Goal: Task Accomplishment & Management: Use online tool/utility

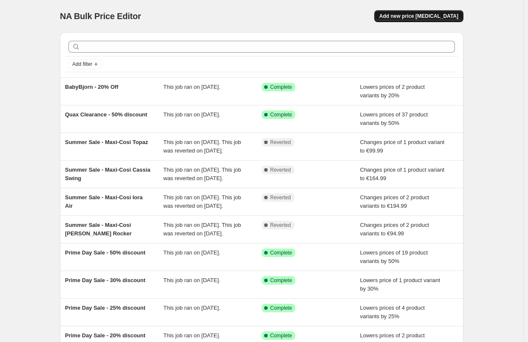
click at [442, 15] on span "Add new price [MEDICAL_DATA]" at bounding box center [418, 16] width 79 height 7
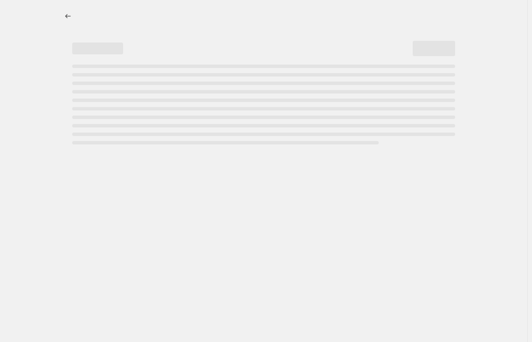
select select "percentage"
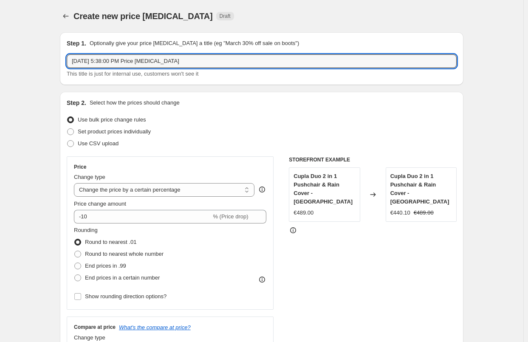
drag, startPoint x: 195, startPoint y: 60, endPoint x: 67, endPoint y: 64, distance: 128.3
click at [67, 64] on div "Step 1. Optionally give your price [MEDICAL_DATA] a title (eg "March 30% off sa…" at bounding box center [261, 58] width 403 height 53
paste input "Peach 7 Complete Bundle Cookie Only"
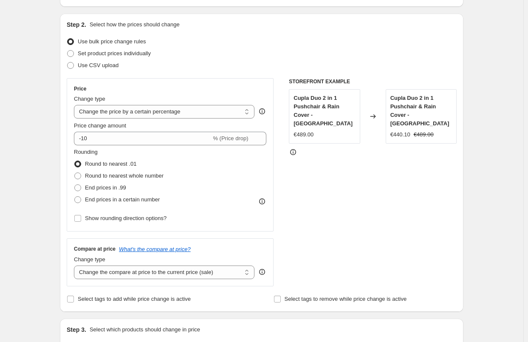
scroll to position [85, 0]
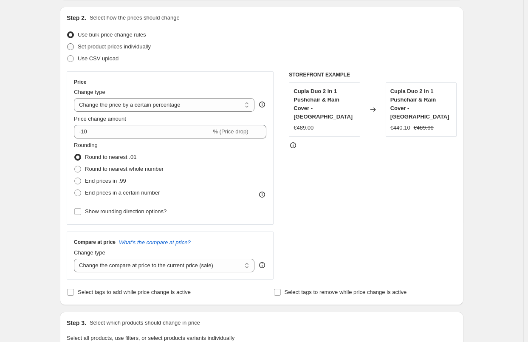
type input "Peach 7 Complete Bundle Cookie Only - 35% off"
click at [71, 47] on span at bounding box center [70, 46] width 7 height 7
click at [68, 44] on input "Set product prices individually" at bounding box center [67, 43] width 0 height 0
radio input "true"
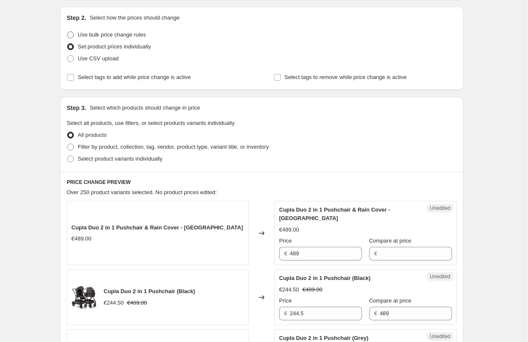
click at [71, 34] on span at bounding box center [70, 34] width 7 height 7
click at [68, 32] on input "Use bulk price change rules" at bounding box center [67, 31] width 0 height 0
radio input "true"
select select "percentage"
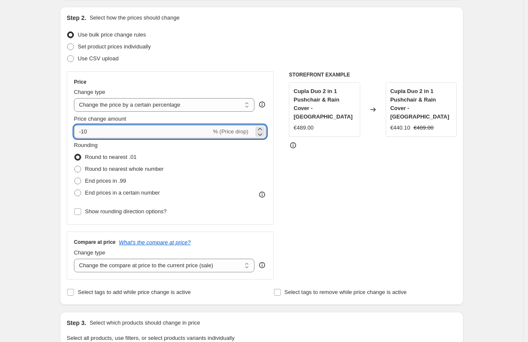
drag, startPoint x: 101, startPoint y: 132, endPoint x: 83, endPoint y: 130, distance: 17.5
click at [83, 130] on input "-10" at bounding box center [142, 132] width 137 height 14
type input "-35"
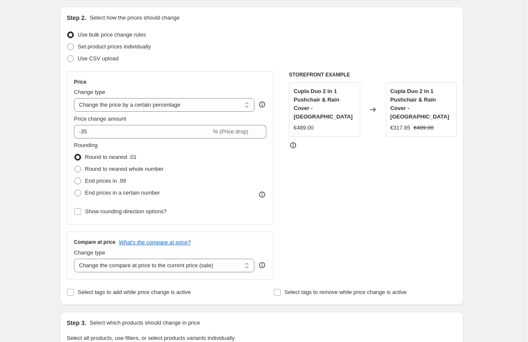
click at [28, 179] on div "Create new price [MEDICAL_DATA]. This page is ready Create new price [MEDICAL_D…" at bounding box center [261, 336] width 523 height 843
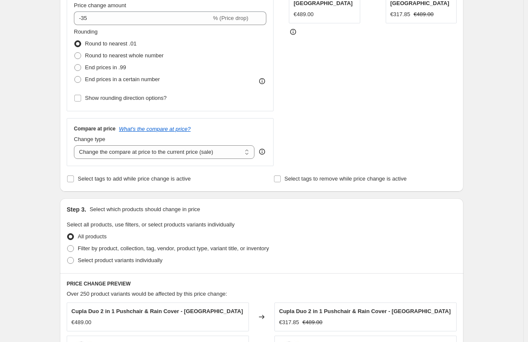
scroll to position [212, 0]
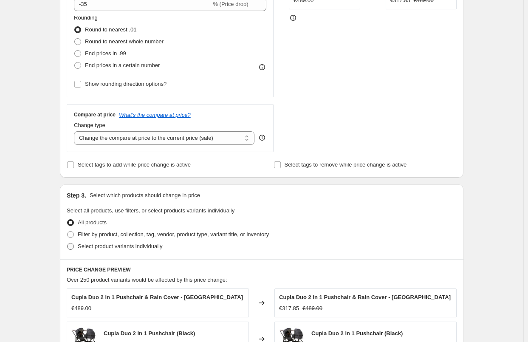
click at [73, 248] on span at bounding box center [70, 246] width 7 height 7
click at [68, 243] on input "Select product variants individually" at bounding box center [67, 243] width 0 height 0
radio input "true"
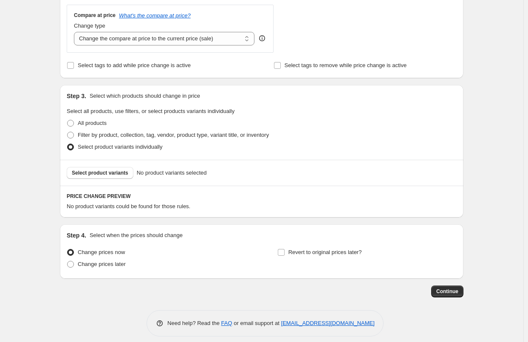
scroll to position [319, 0]
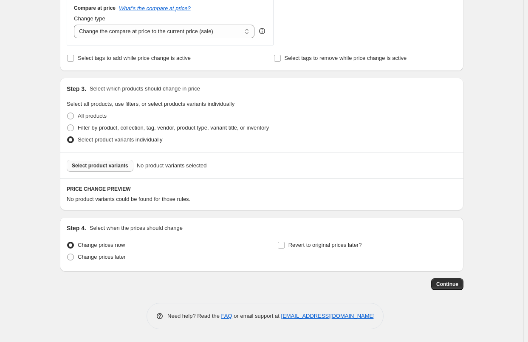
click at [120, 166] on span "Select product variants" at bounding box center [100, 165] width 56 height 7
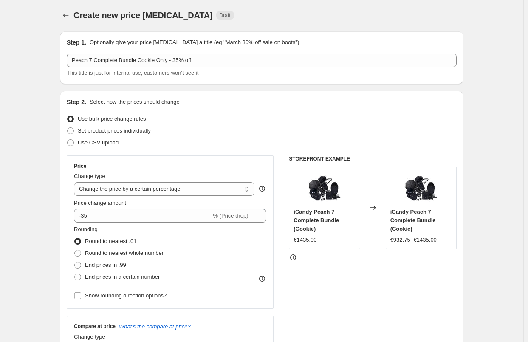
scroll to position [0, 0]
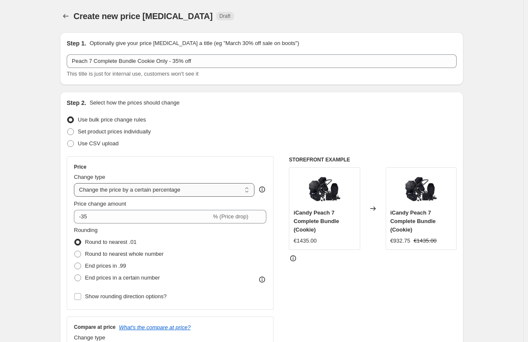
click at [250, 189] on select "Change the price to a certain amount Change the price by a certain amount Chang…" at bounding box center [164, 190] width 180 height 14
select select "by"
click at [76, 183] on select "Change the price to a certain amount Change the price by a certain amount Chang…" at bounding box center [164, 190] width 180 height 14
type input "-10.00"
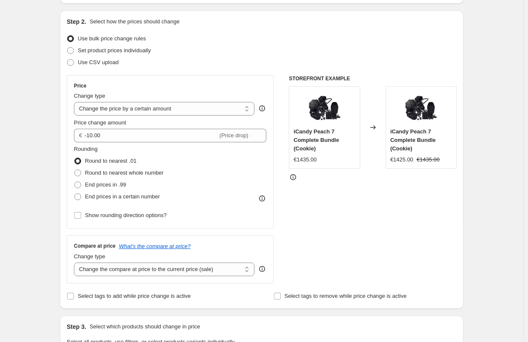
scroll to position [80, 0]
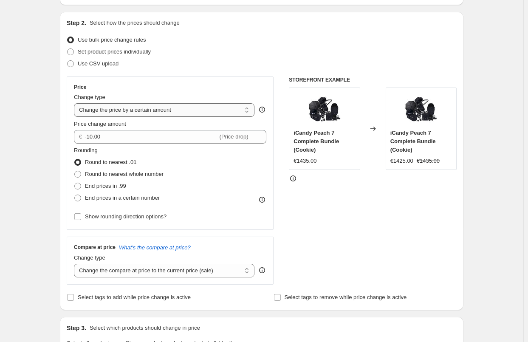
click at [249, 109] on select "Change the price to a certain amount Change the price by a certain amount Chang…" at bounding box center [164, 110] width 180 height 14
select select "percentage"
click at [76, 103] on select "Change the price to a certain amount Change the price by a certain amount Chang…" at bounding box center [164, 110] width 180 height 14
type input "-15"
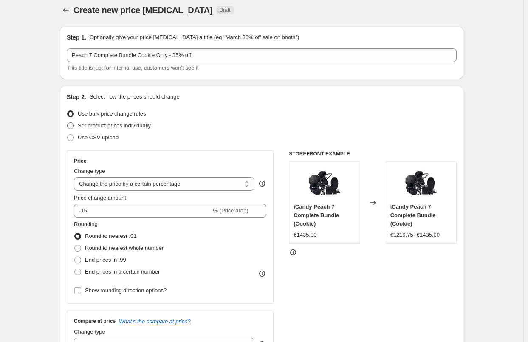
scroll to position [0, 0]
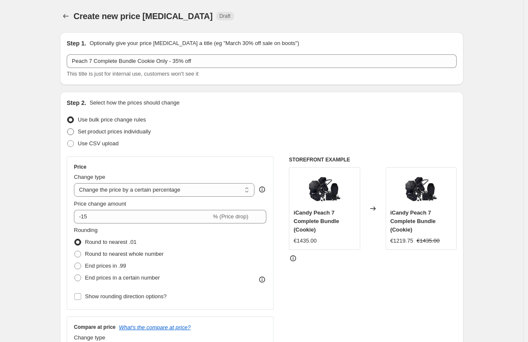
click at [72, 132] on span at bounding box center [70, 131] width 7 height 7
click at [68, 129] on input "Set product prices individually" at bounding box center [67, 128] width 0 height 0
radio input "true"
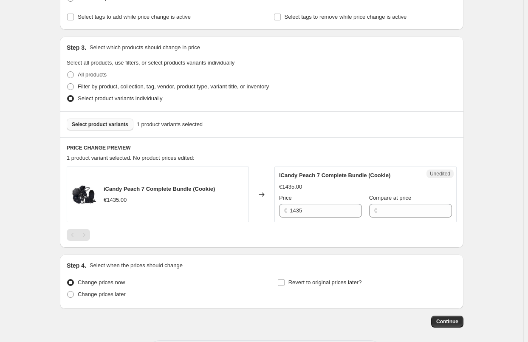
scroll to position [170, 0]
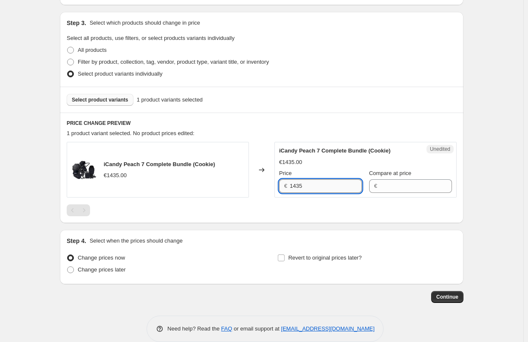
drag, startPoint x: 326, startPoint y: 187, endPoint x: 293, endPoint y: 186, distance: 33.2
click at [293, 186] on input "1435" at bounding box center [326, 186] width 72 height 14
click at [393, 185] on input "Compare at price" at bounding box center [416, 186] width 72 height 14
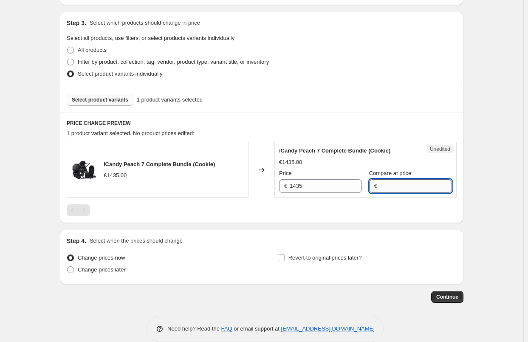
paste input "1435"
type input "1435"
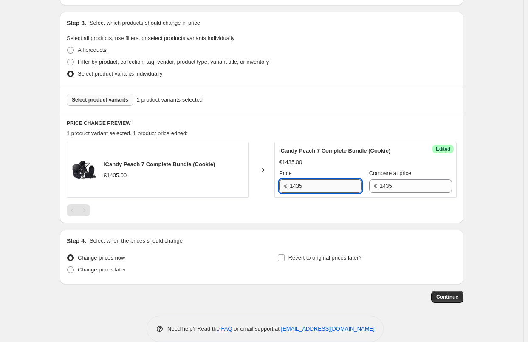
drag, startPoint x: 308, startPoint y: 180, endPoint x: 293, endPoint y: 182, distance: 15.8
click at [293, 182] on input "1435" at bounding box center [326, 186] width 72 height 14
paste input "€ 1,149.00"
click at [295, 187] on input "€ 1,149.00" at bounding box center [326, 186] width 72 height 14
click at [318, 183] on input "1,149.00" at bounding box center [326, 186] width 72 height 14
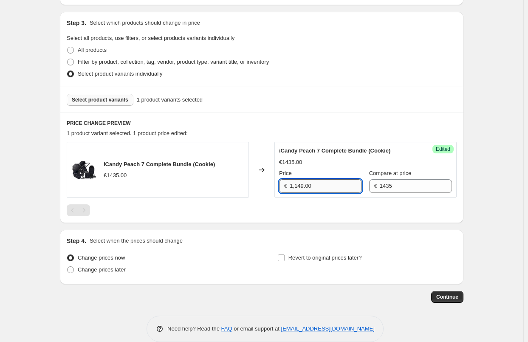
click at [296, 187] on input "1,149.00" at bounding box center [326, 186] width 72 height 14
click at [321, 186] on input "1149.00" at bounding box center [326, 186] width 72 height 14
click at [508, 196] on div "Create new price [MEDICAL_DATA]. This page is ready Create new price [MEDICAL_D…" at bounding box center [261, 92] width 523 height 524
drag, startPoint x: 317, startPoint y: 186, endPoint x: 283, endPoint y: 188, distance: 34.0
click at [283, 188] on div "€ 1435" at bounding box center [320, 186] width 83 height 14
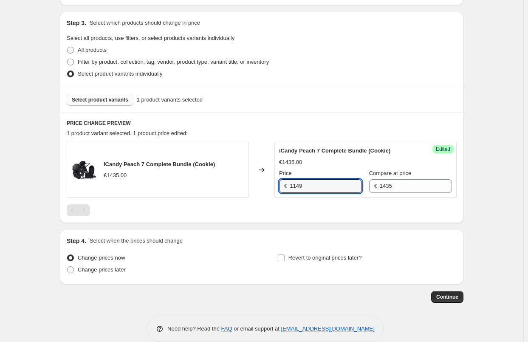
type input "1149"
click at [495, 197] on div "Create new price [MEDICAL_DATA]. This page is ready Create new price [MEDICAL_D…" at bounding box center [261, 92] width 523 height 524
click at [112, 97] on span "Select product variants" at bounding box center [100, 99] width 56 height 7
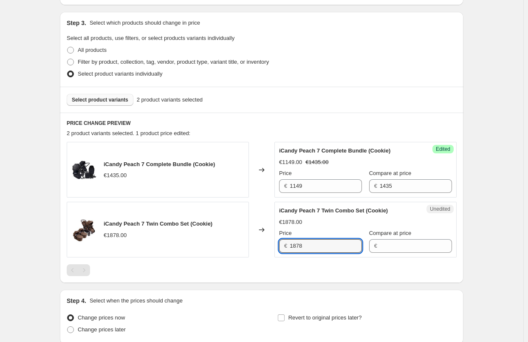
drag, startPoint x: 315, startPoint y: 245, endPoint x: 286, endPoint y: 245, distance: 29.3
click at [279, 244] on div "Unedited iCandy Peach 7 Twin Combo Set (Cookie) €1878.00 Price € 1878 Compare a…" at bounding box center [365, 230] width 182 height 56
type input "1878"
click at [395, 248] on input "Compare at price" at bounding box center [416, 246] width 72 height 14
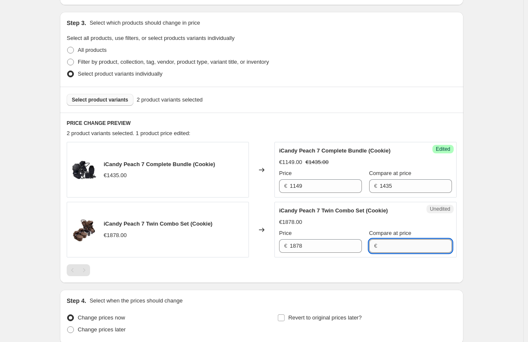
paste input "1878"
type input "1878"
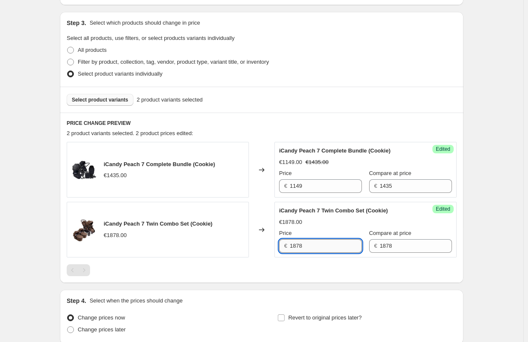
click at [312, 245] on input "1878" at bounding box center [326, 246] width 72 height 14
type input "1592"
click at [515, 239] on div "Create new price [MEDICAL_DATA]. This page is ready Create new price [MEDICAL_D…" at bounding box center [261, 122] width 523 height 584
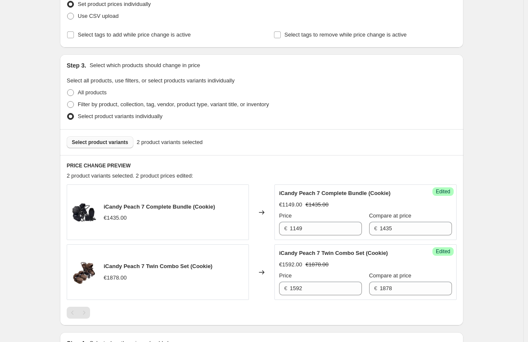
click at [101, 144] on span "Select product variants" at bounding box center [100, 142] width 56 height 7
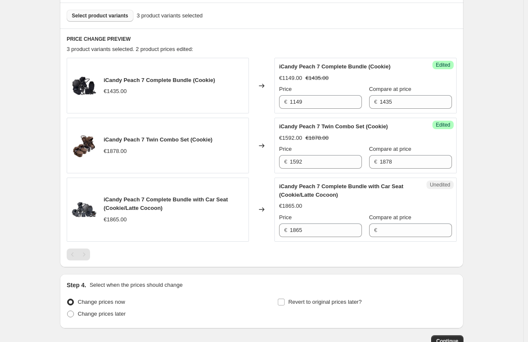
scroll to position [297, 0]
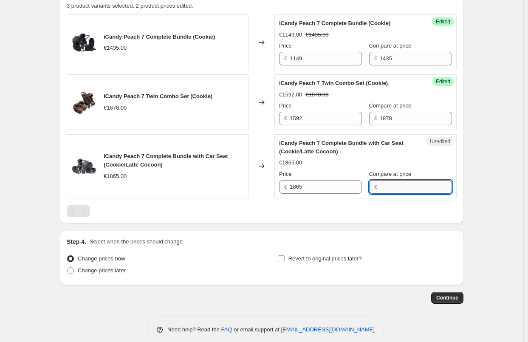
click at [400, 183] on input "Compare at price" at bounding box center [416, 187] width 72 height 14
type input "1865"
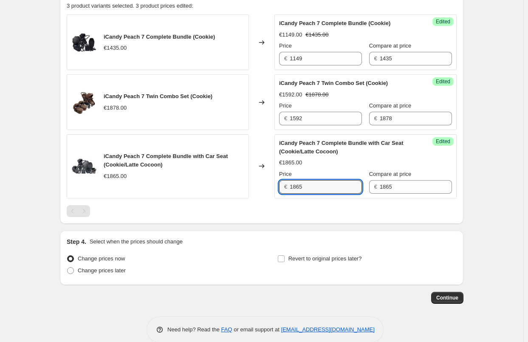
drag, startPoint x: 332, startPoint y: 187, endPoint x: 281, endPoint y: 189, distance: 51.4
click at [281, 189] on div "Success Edited iCandy Peach 7 Complete Bundle with Car Seat (Cookie/Latte Cocoo…" at bounding box center [365, 166] width 182 height 64
type input "1579"
click at [503, 184] on div "Create new price [MEDICAL_DATA]. This page is ready Create new price [MEDICAL_D…" at bounding box center [261, 29] width 523 height 653
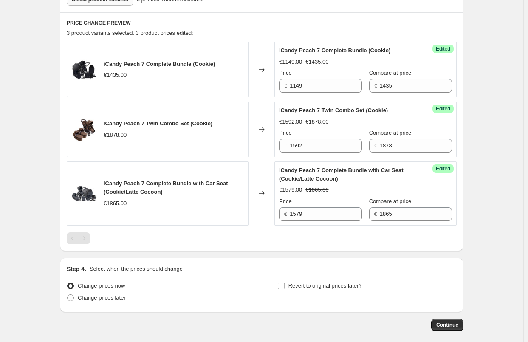
scroll to position [255, 0]
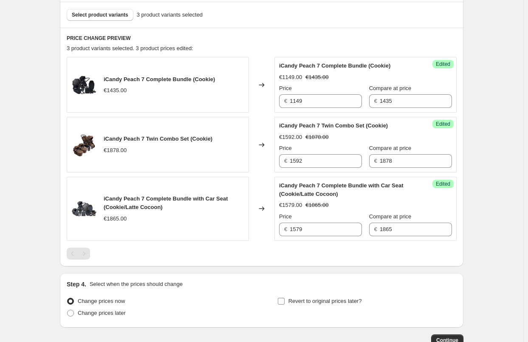
click at [281, 301] on input "Revert to original prices later?" at bounding box center [281, 301] width 7 height 7
checkbox input "true"
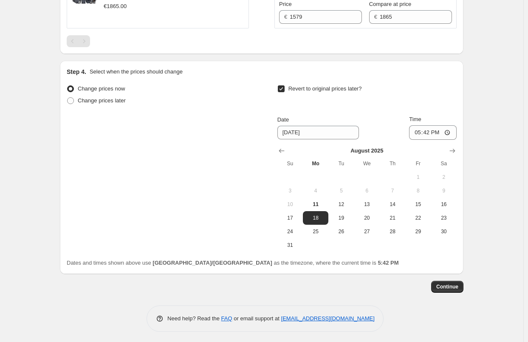
scroll to position [470, 0]
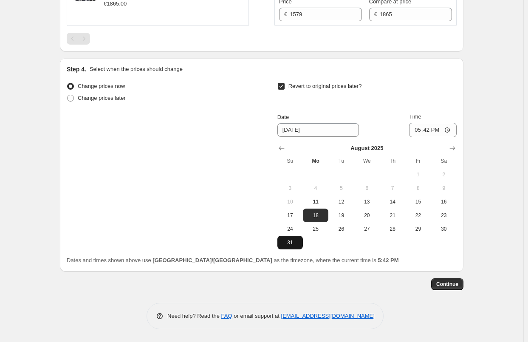
click at [295, 242] on span "31" at bounding box center [290, 242] width 19 height 7
type input "[DATE]"
click at [423, 129] on input "17:42" at bounding box center [433, 130] width 48 height 14
click at [439, 129] on input "18:59" at bounding box center [433, 130] width 48 height 14
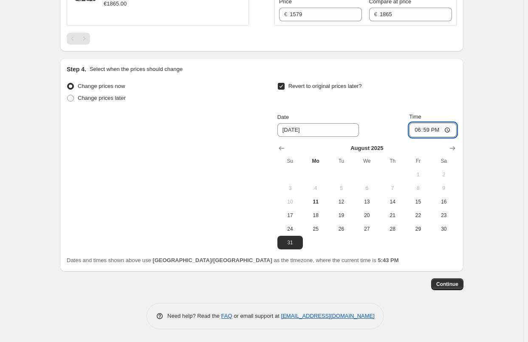
click at [450, 128] on input "18:59" at bounding box center [433, 130] width 48 height 14
type input "06:59"
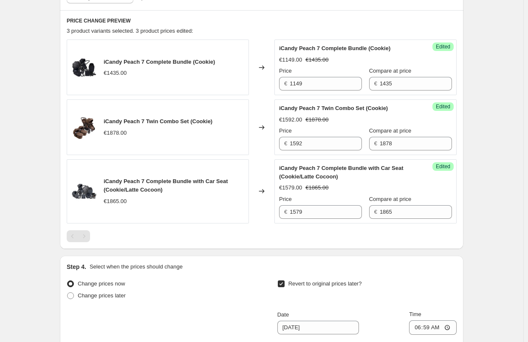
scroll to position [257, 0]
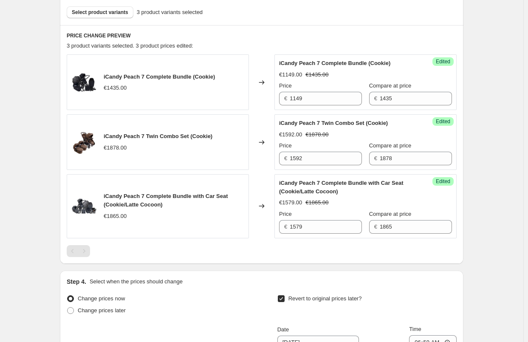
click at [516, 166] on div "Create new price [MEDICAL_DATA]. This page is ready Create new price [MEDICAL_D…" at bounding box center [261, 148] width 523 height 811
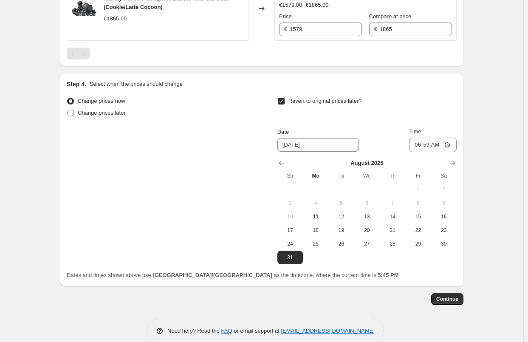
scroll to position [470, 0]
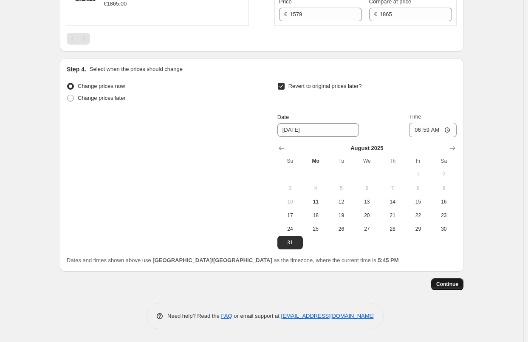
click at [461, 282] on button "Continue" at bounding box center [447, 284] width 32 height 12
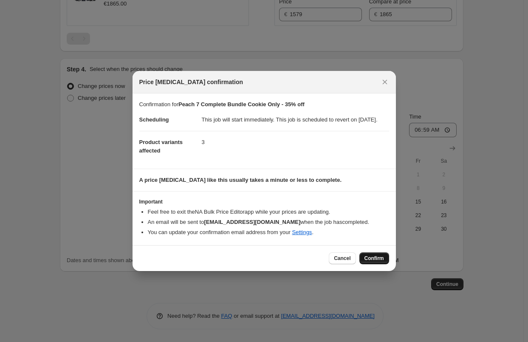
click at [380, 262] on span "Confirm" at bounding box center [374, 258] width 20 height 7
